Goal: Use online tool/utility: Utilize a website feature to perform a specific function

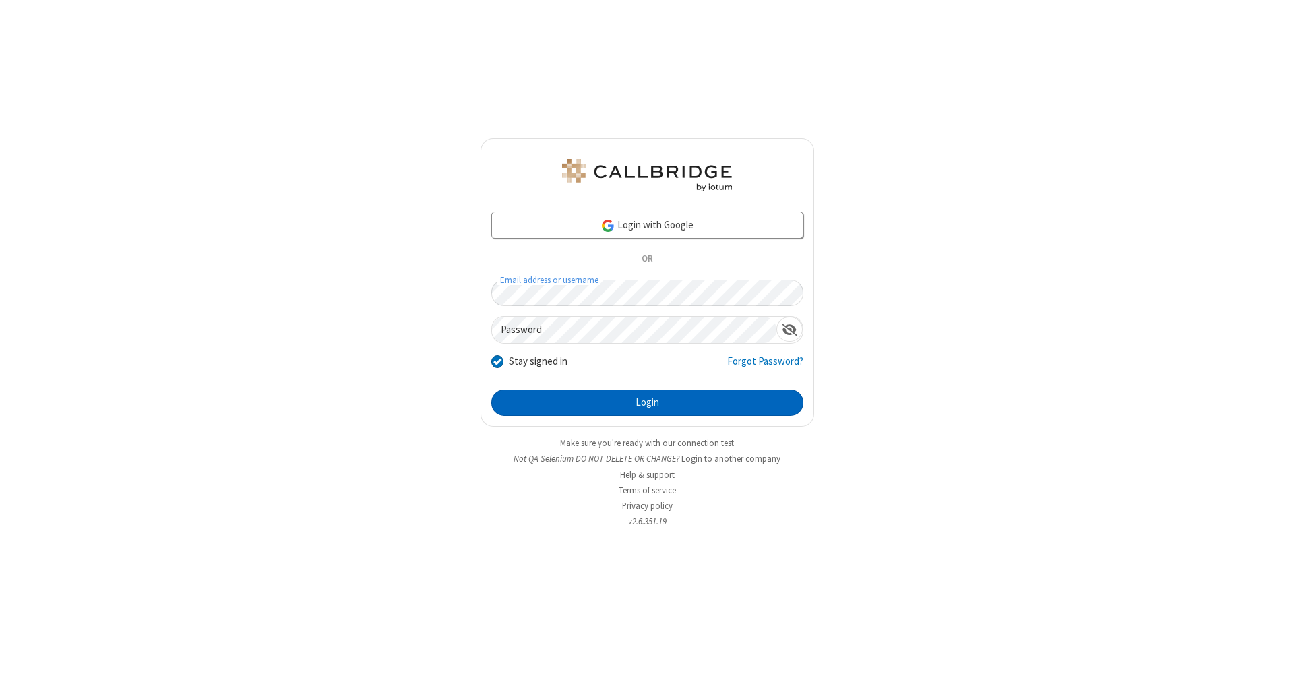
click at [647, 403] on button "Login" at bounding box center [647, 403] width 312 height 27
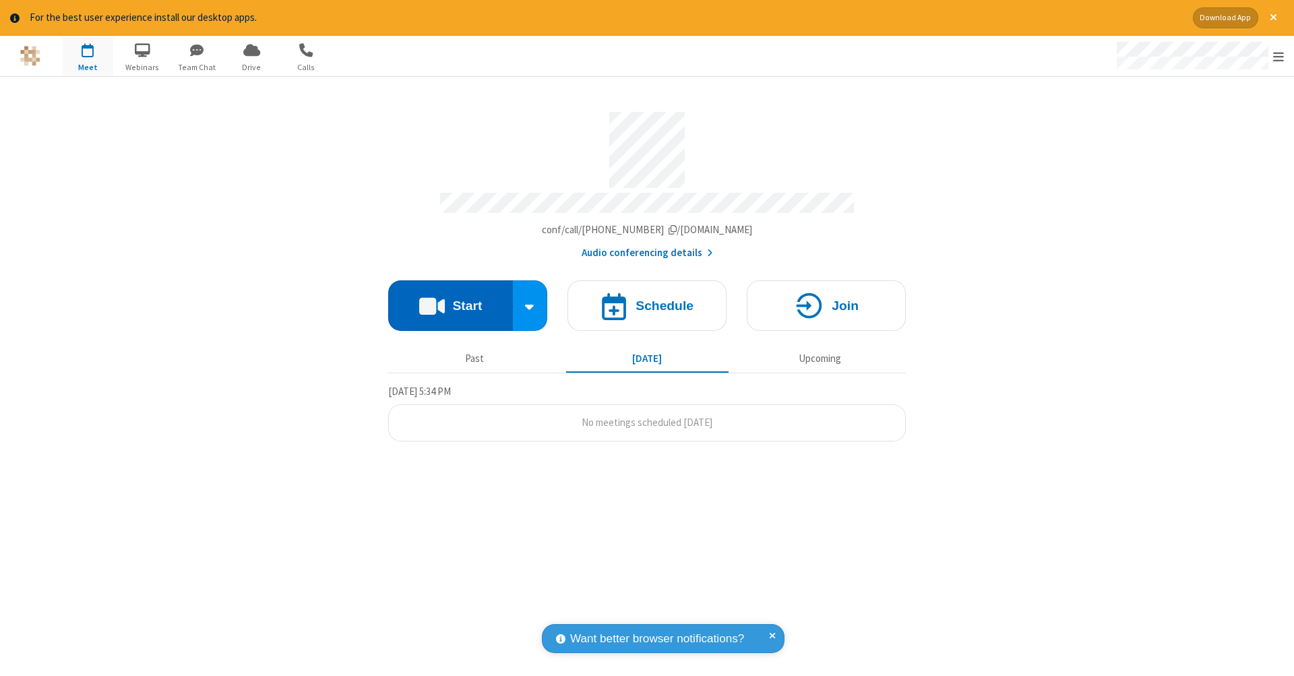
click at [450, 299] on button "Start" at bounding box center [450, 305] width 125 height 51
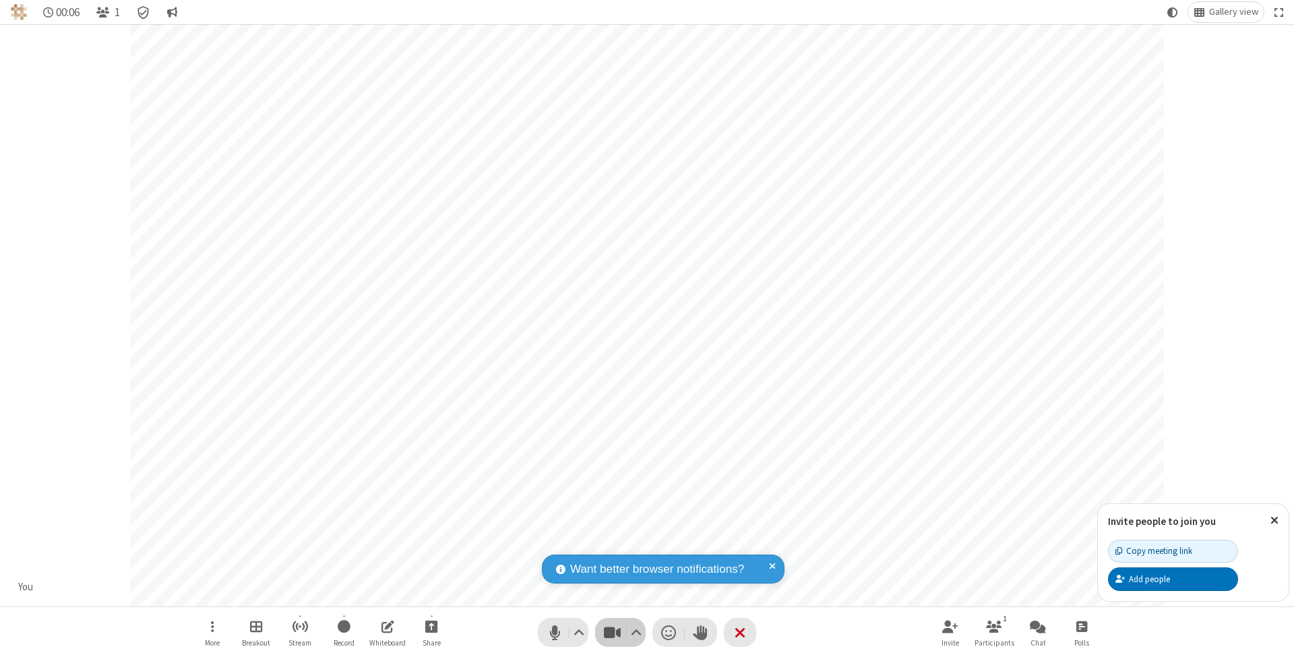
click at [612, 632] on span "Stop video (⌘+Shift+V)" at bounding box center [612, 633] width 20 height 20
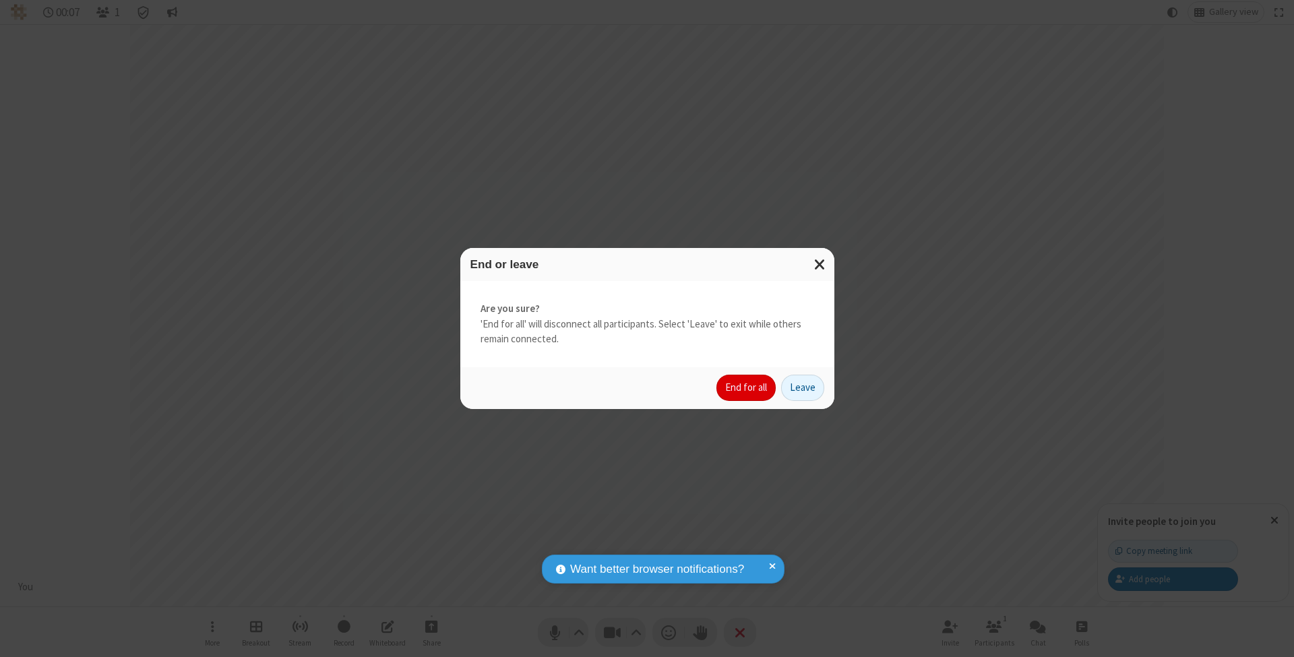
click at [747, 387] on button "End for all" at bounding box center [746, 388] width 59 height 27
